Goal: Task Accomplishment & Management: Manage account settings

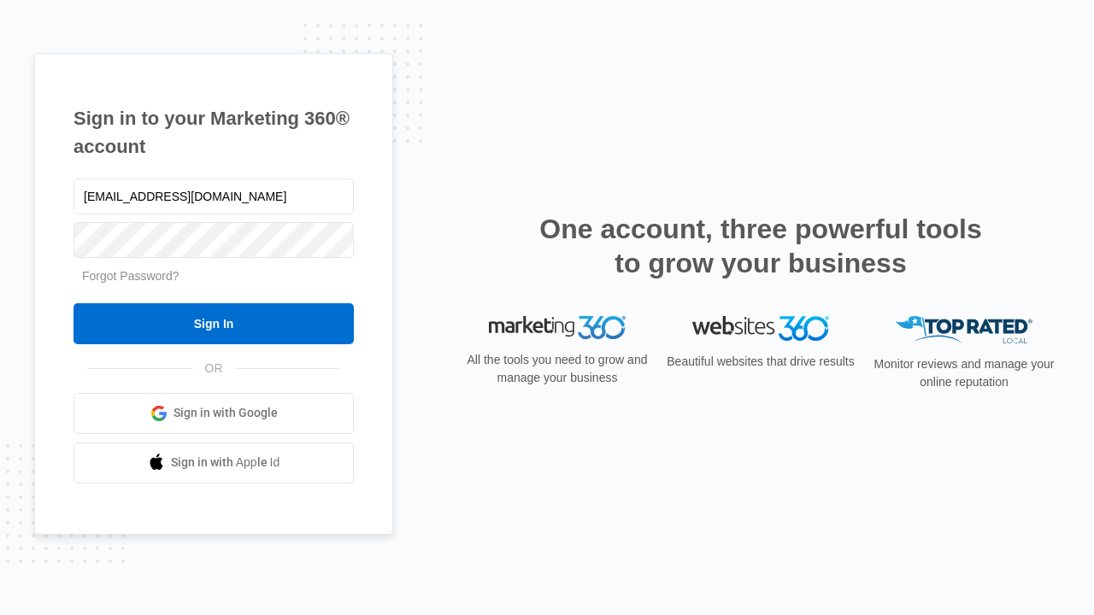
type input "dankie614@gmail.com"
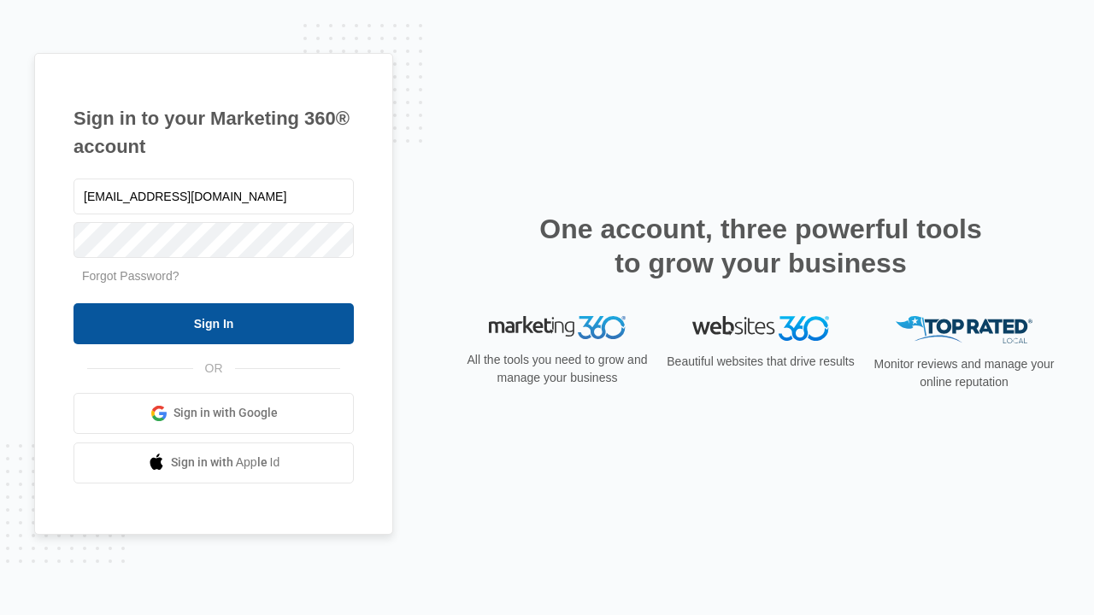
click at [214, 323] on input "Sign In" at bounding box center [213, 323] width 280 height 41
